Goal: Information Seeking & Learning: Check status

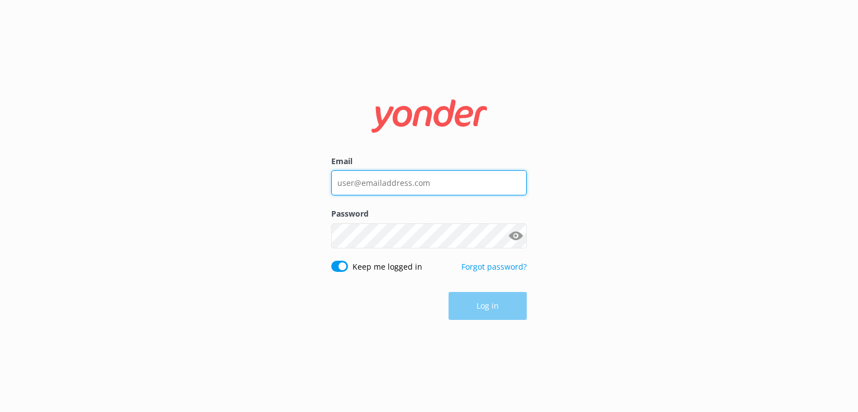
type input "info@airboatadventures.com"
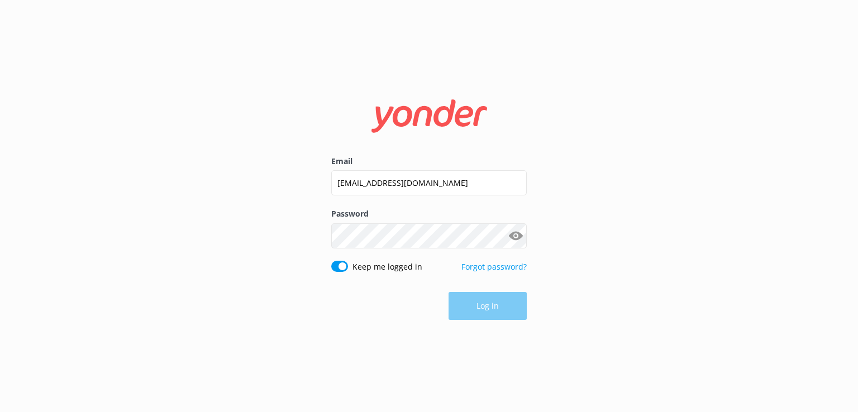
click at [469, 302] on div "Log in" at bounding box center [428, 306] width 195 height 28
click at [469, 302] on button "Log in" at bounding box center [487, 307] width 78 height 28
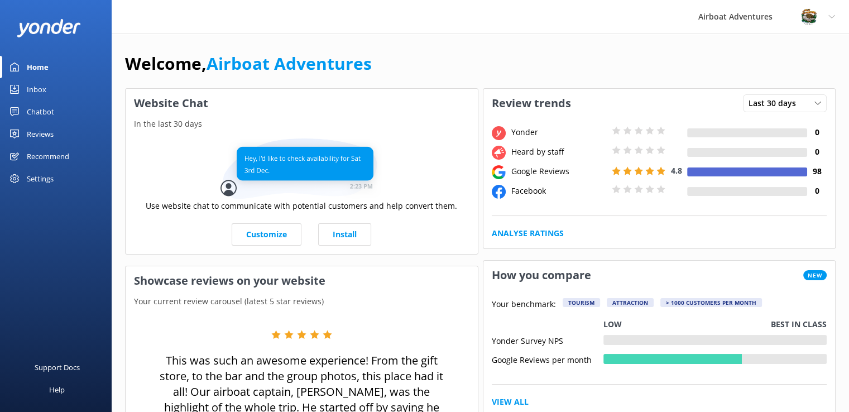
click at [220, 12] on div "Airboat Adventures Profile Settings Logout" at bounding box center [424, 17] width 849 height 34
click at [36, 133] on div "Reviews" at bounding box center [40, 134] width 27 height 22
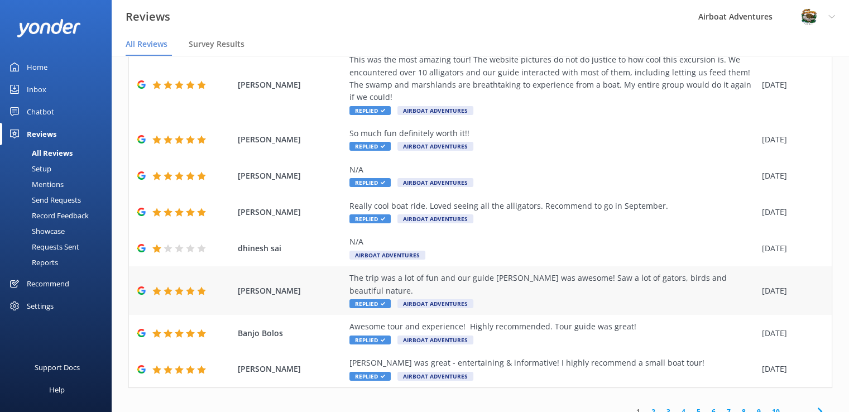
scroll to position [22, 0]
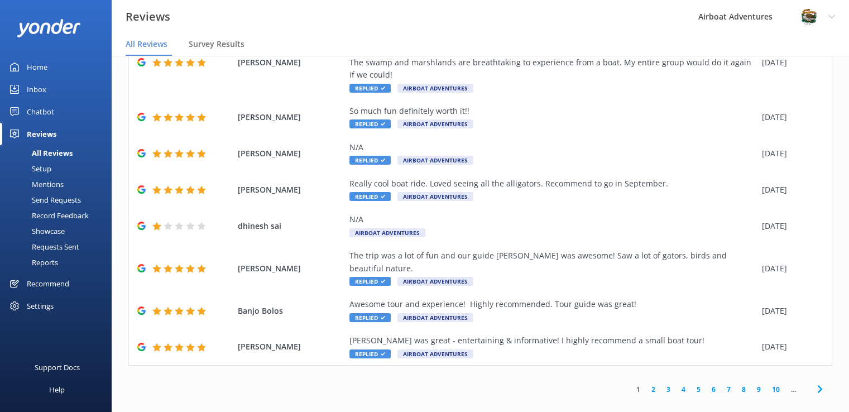
click at [631, 384] on link "1" at bounding box center [638, 389] width 15 height 11
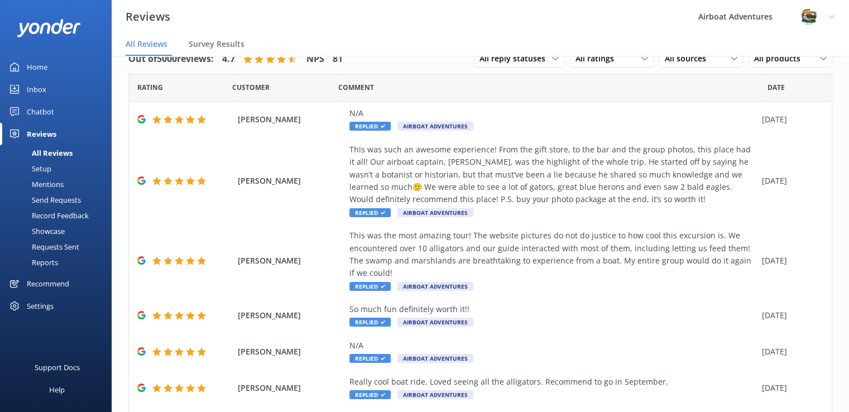
scroll to position [11, 0]
